Goal: Information Seeking & Learning: Learn about a topic

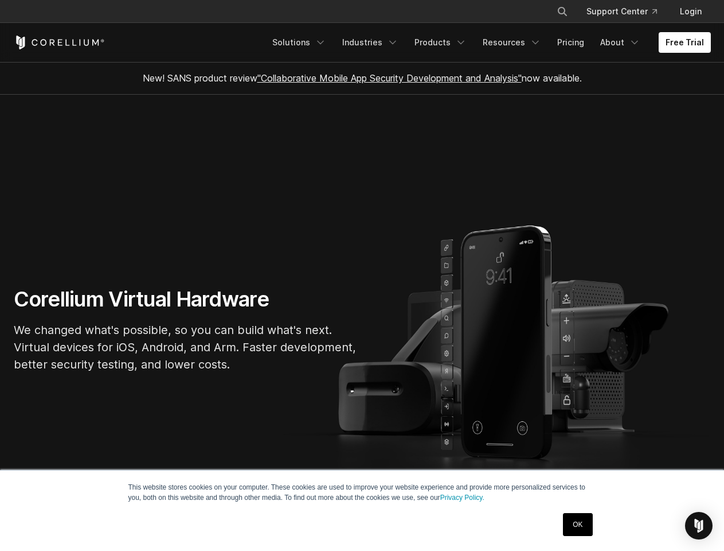
click at [362, 275] on section "Corellium Virtual Hardware We changed what's possible, so you can build what's …" at bounding box center [362, 334] width 724 height 479
click at [562, 11] on icon "Search" at bounding box center [562, 11] width 9 height 9
click at [562, 11] on div "×" at bounding box center [563, 10] width 11 height 17
click at [699, 525] on img "Open Intercom Messenger" at bounding box center [699, 526] width 14 height 14
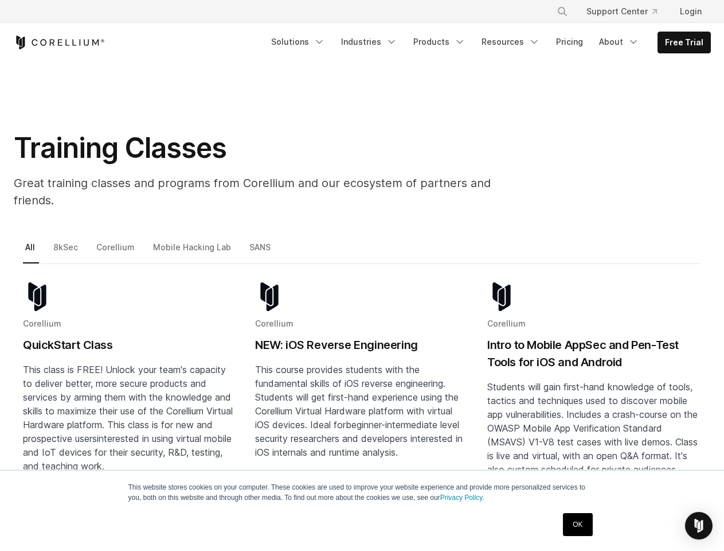
click at [562, 11] on icon "Search" at bounding box center [562, 11] width 9 height 9
click at [562, 11] on div "×" at bounding box center [563, 10] width 11 height 17
click at [699, 525] on img "Open Intercom Messenger" at bounding box center [699, 526] width 14 height 14
